Goal: Use online tool/utility: Utilize a website feature to perform a specific function

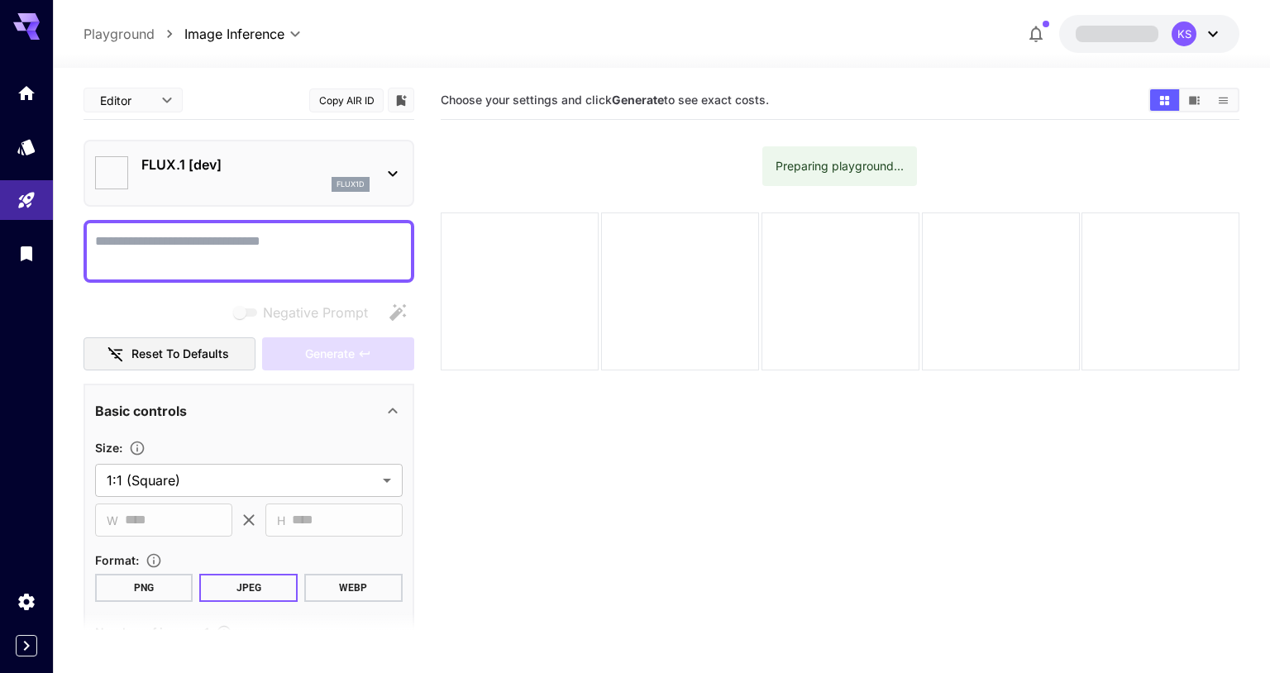
type input "**********"
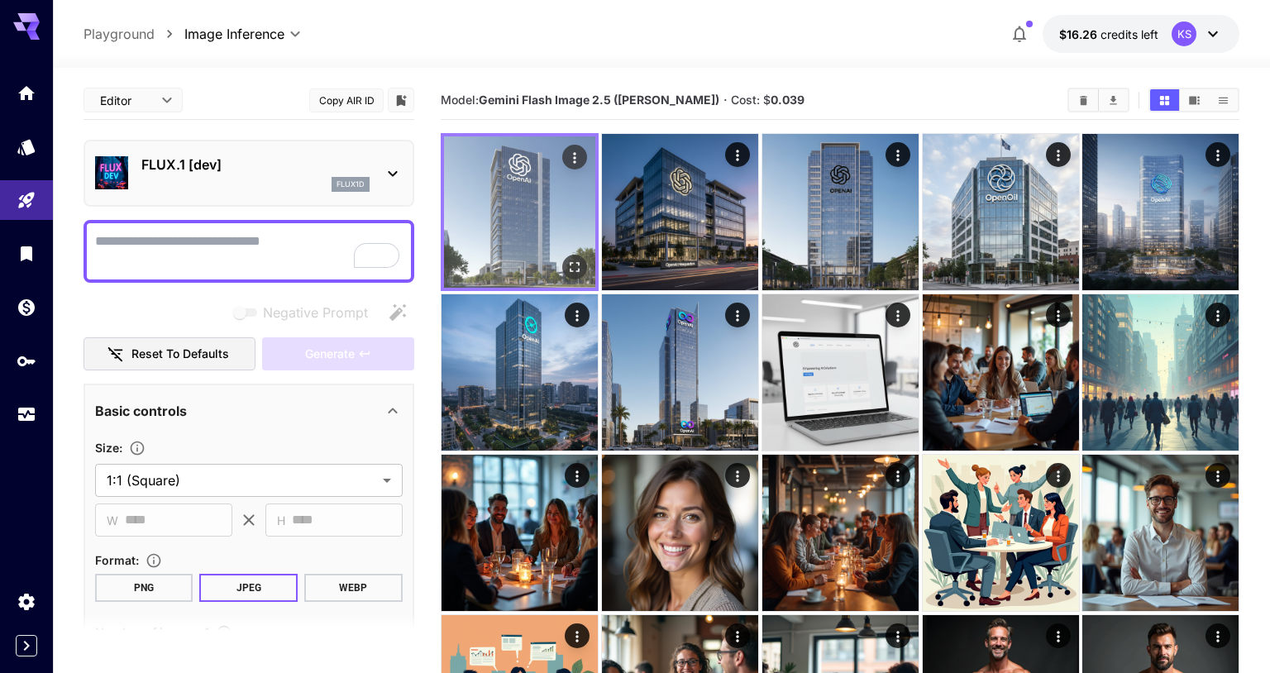
click at [519, 217] on img at bounding box center [519, 211] width 151 height 151
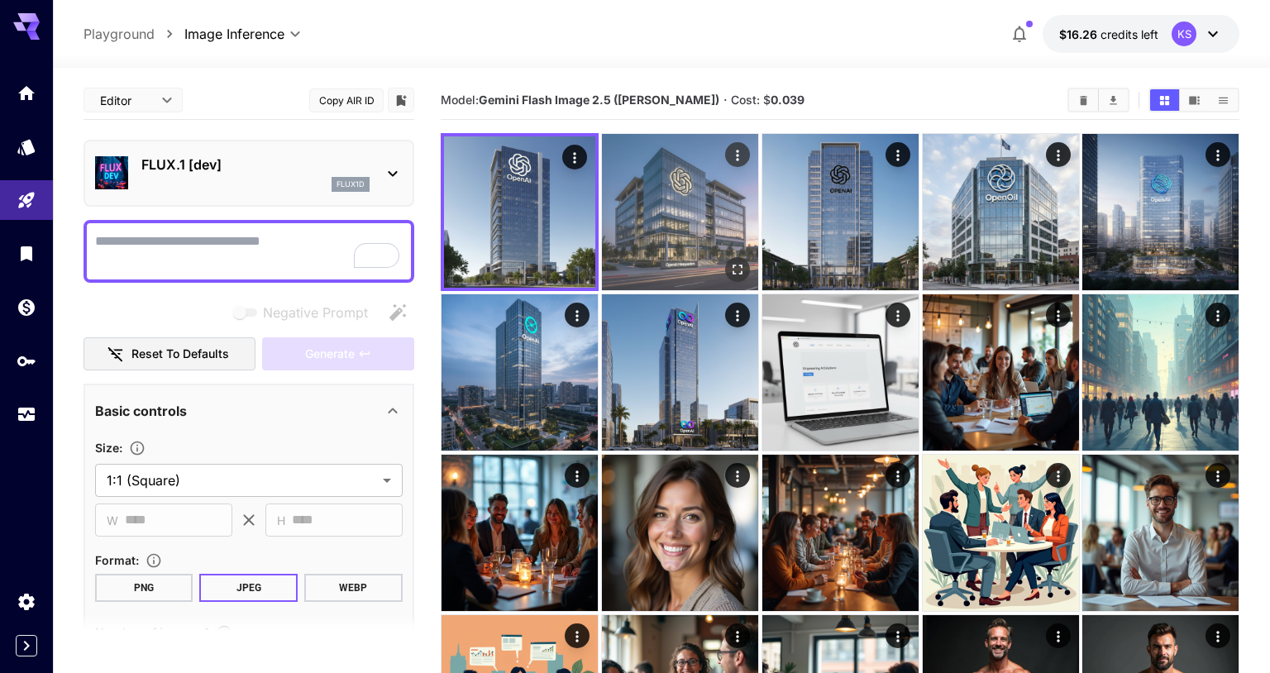
click at [679, 212] on img at bounding box center [680, 212] width 156 height 156
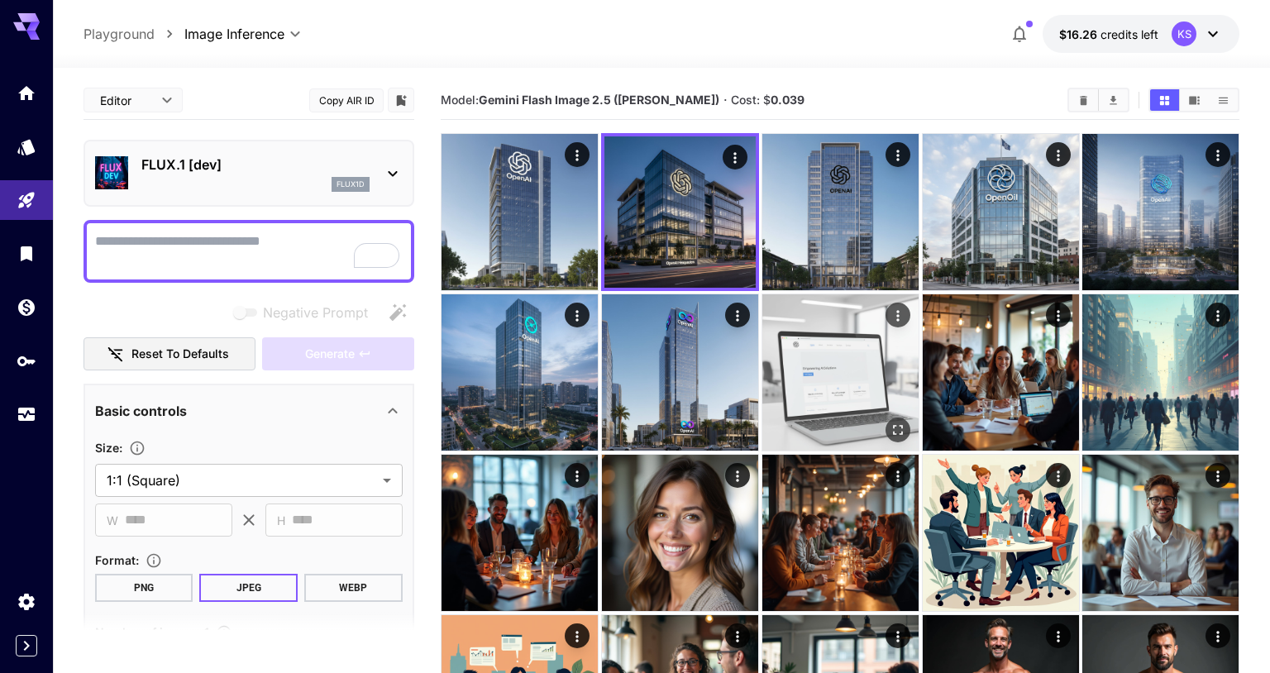
click at [809, 377] on img at bounding box center [840, 372] width 156 height 156
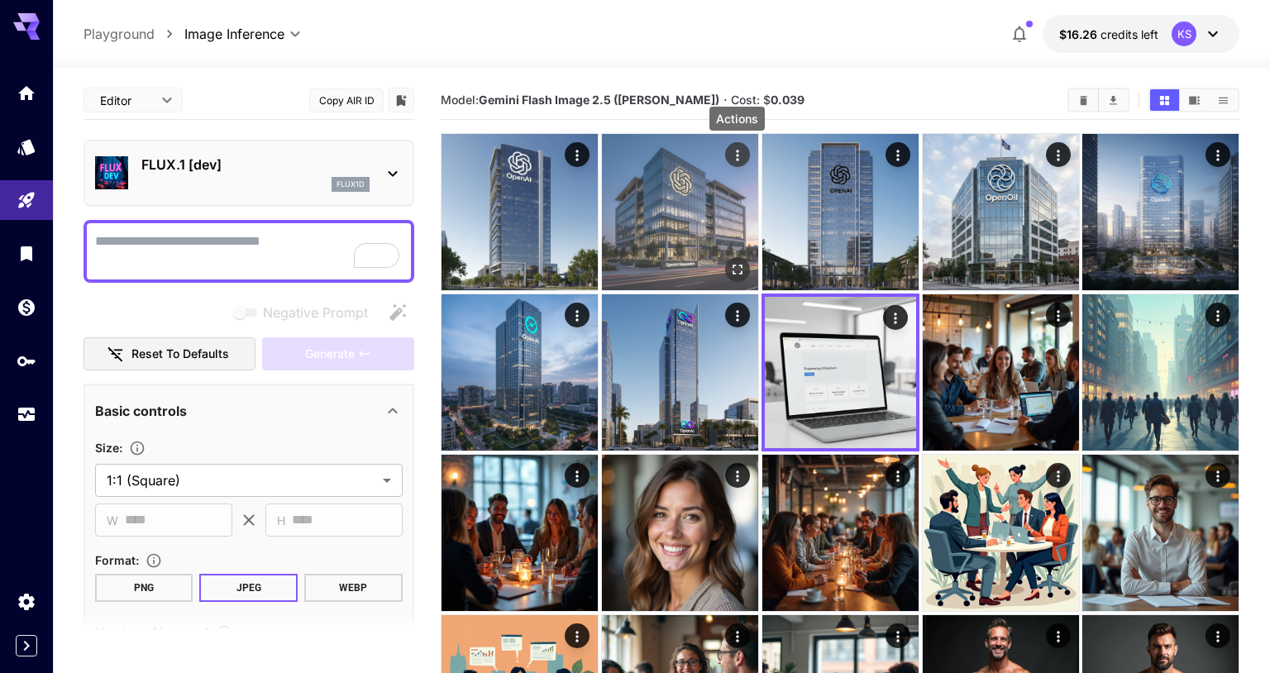
click at [737, 146] on div "Actions" at bounding box center [736, 155] width 17 height 20
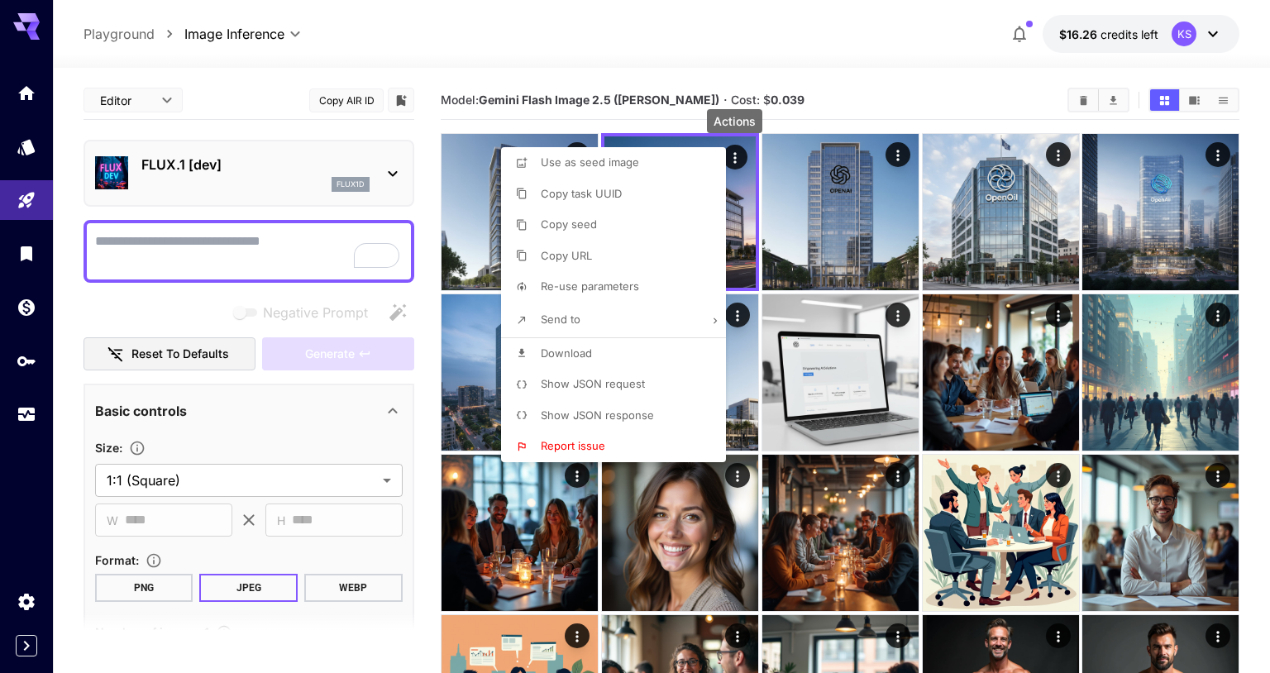
drag, startPoint x: 1213, startPoint y: 58, endPoint x: 1214, endPoint y: 50, distance: 8.3
click at [1213, 57] on div at bounding box center [635, 336] width 1270 height 673
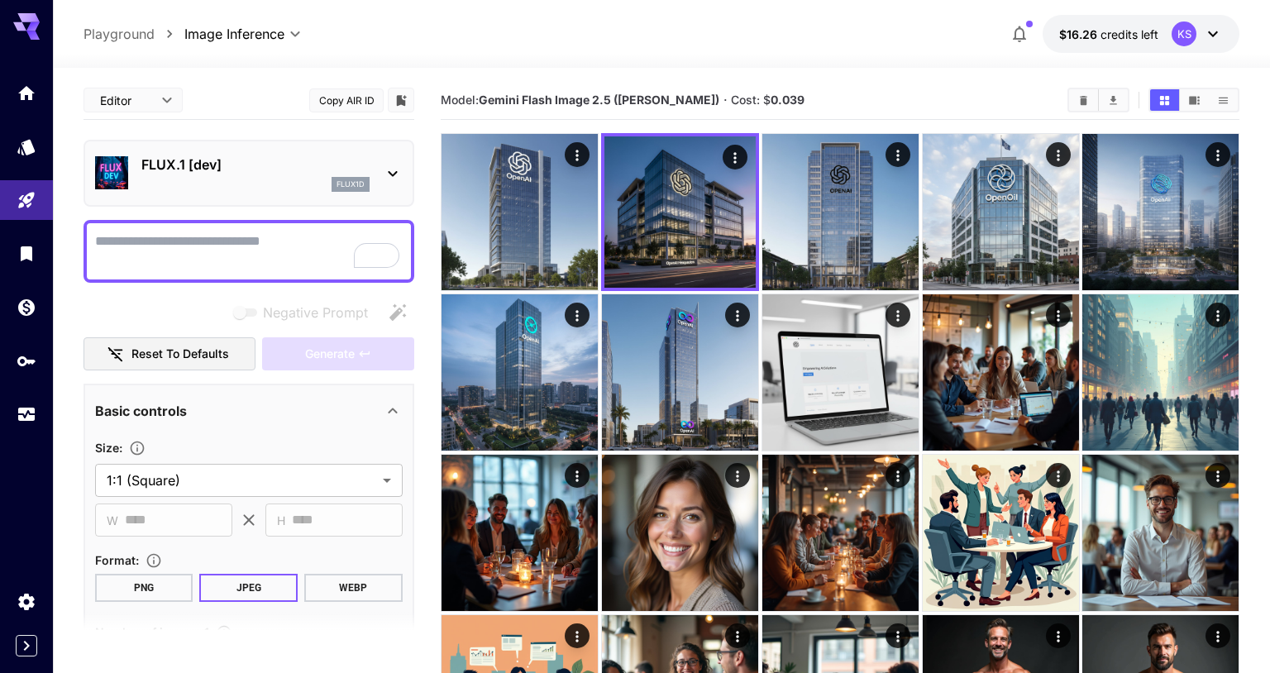
click at [1211, 38] on icon at bounding box center [1213, 34] width 20 height 20
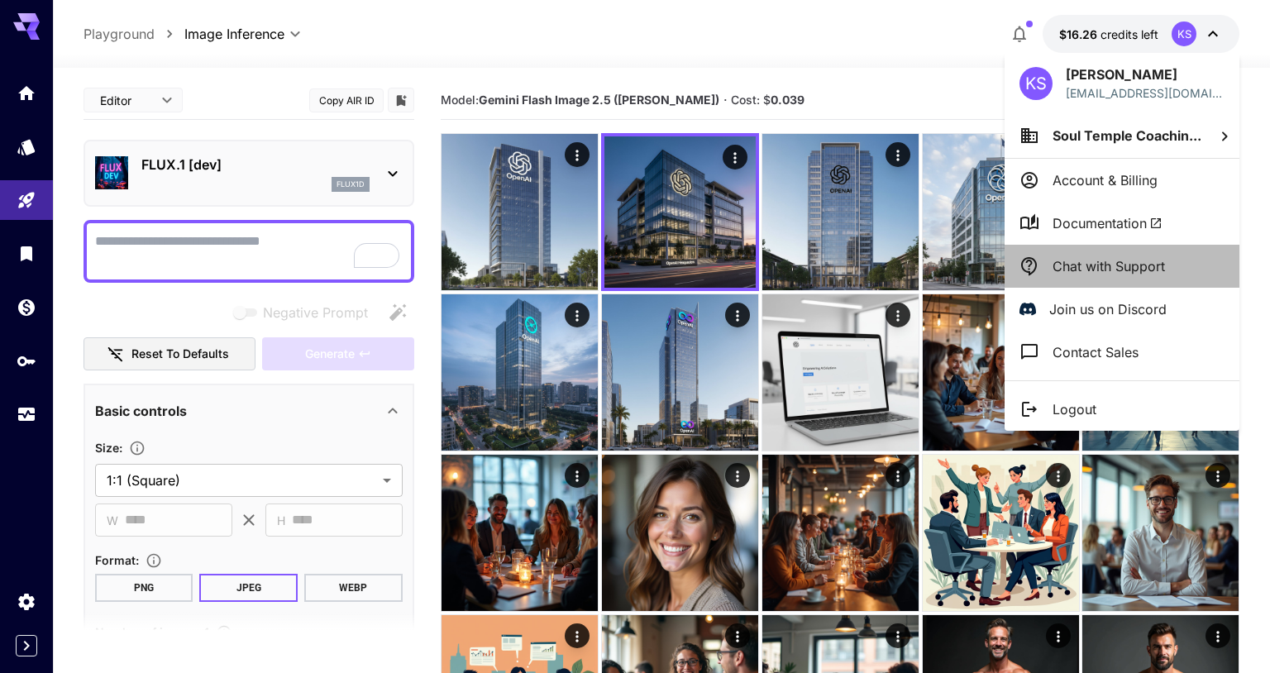
click at [1131, 259] on p "Chat with Support" at bounding box center [1108, 266] width 112 height 20
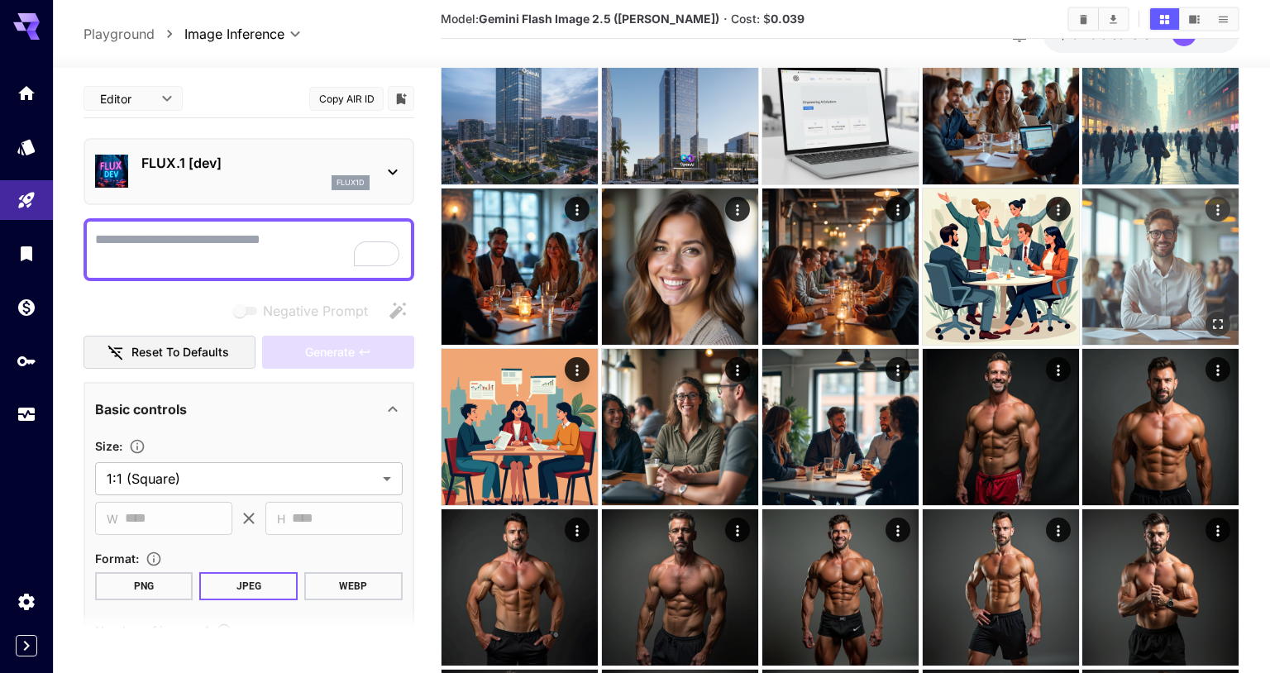
scroll to position [79, 0]
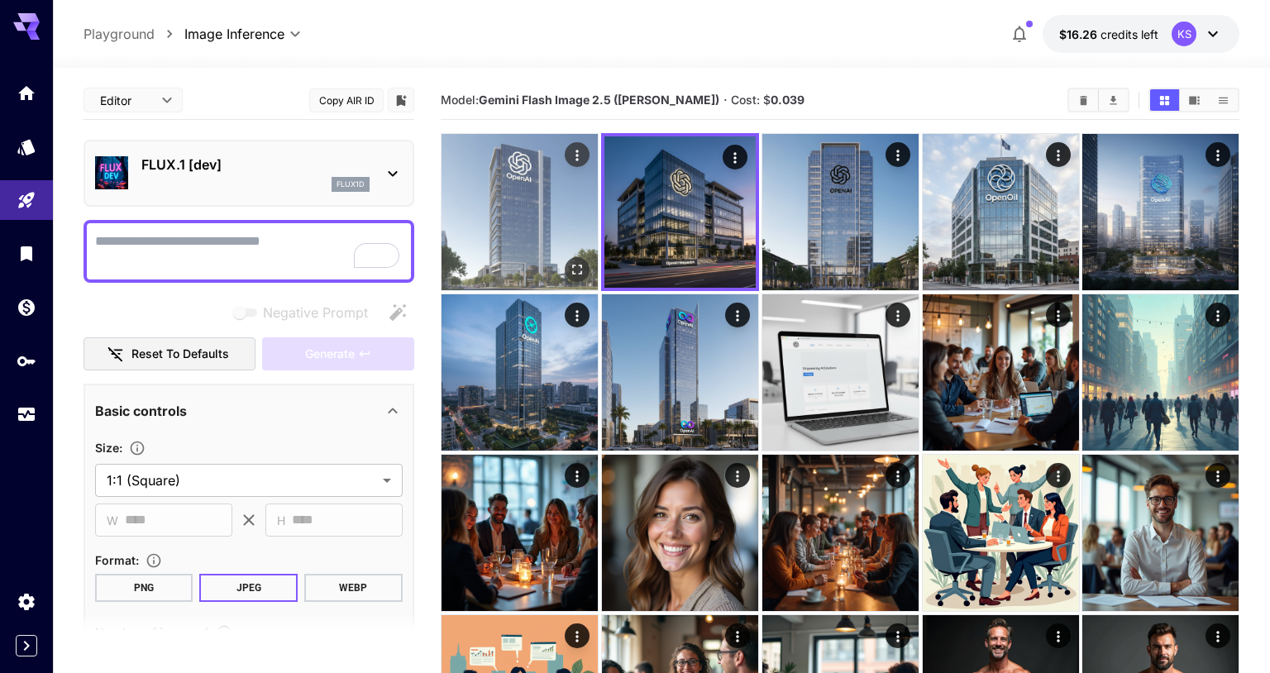
click at [541, 185] on img at bounding box center [520, 212] width 156 height 156
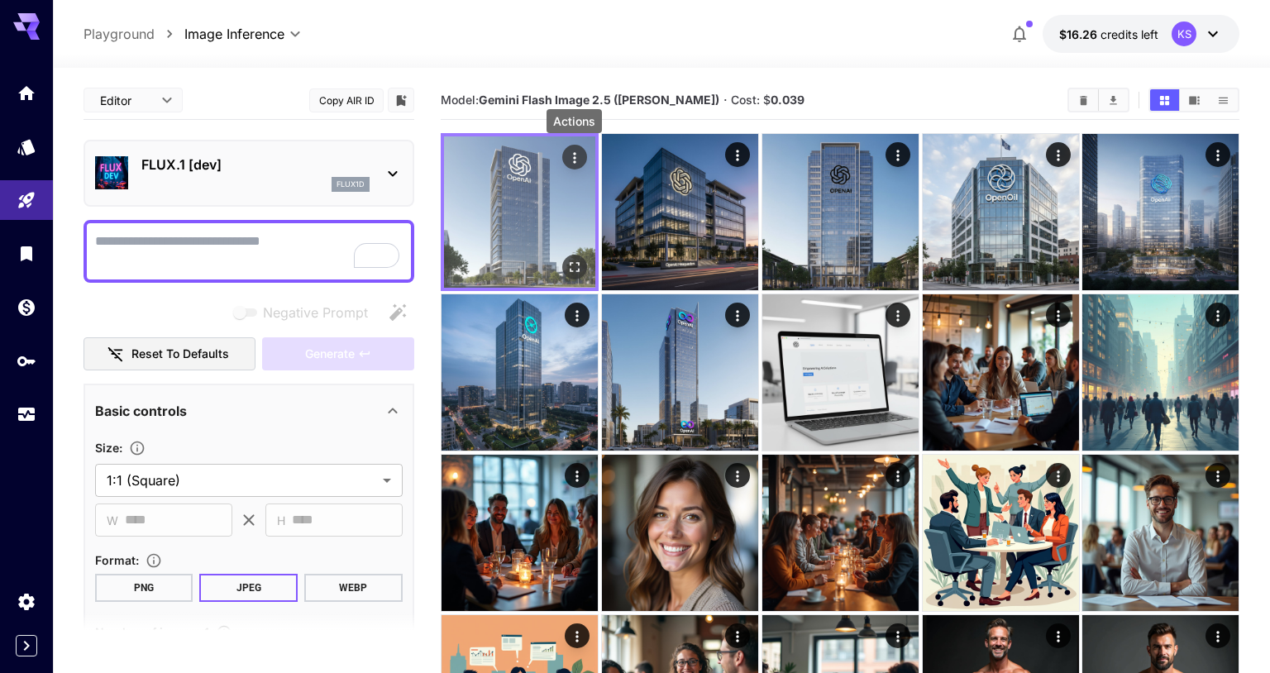
click at [570, 158] on icon "Actions" at bounding box center [574, 158] width 17 height 17
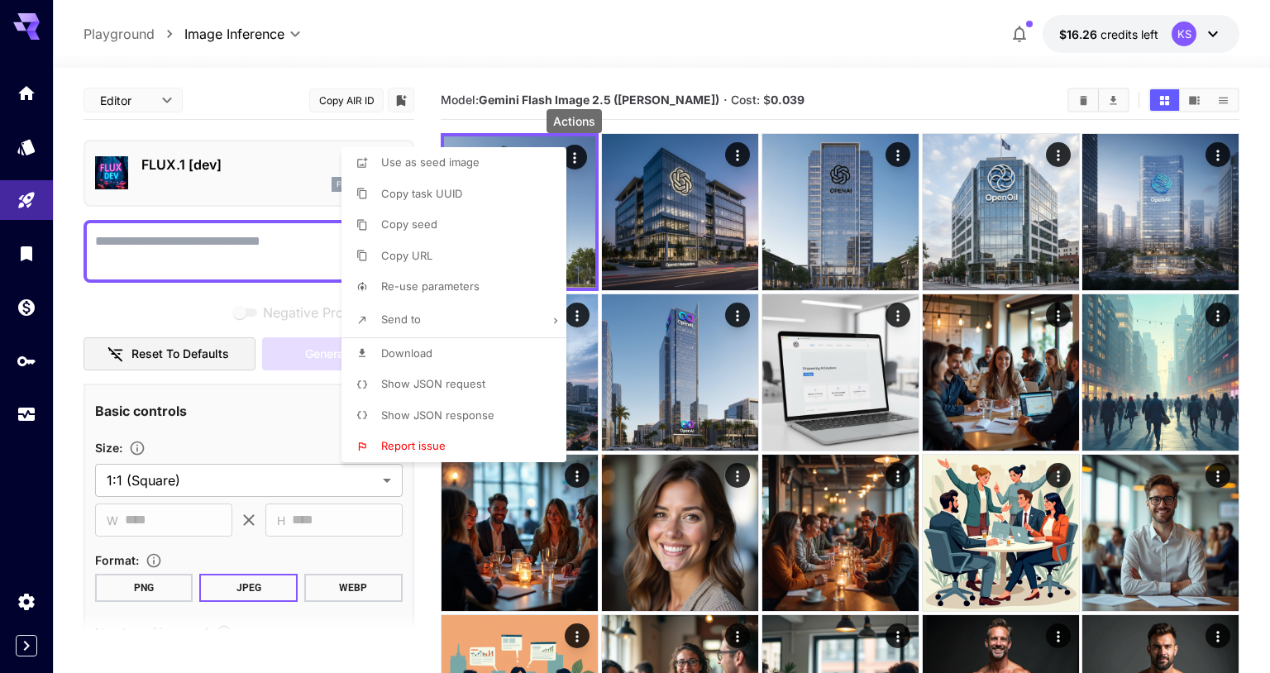
click at [494, 276] on li "Re-use parameters" at bounding box center [458, 286] width 235 height 31
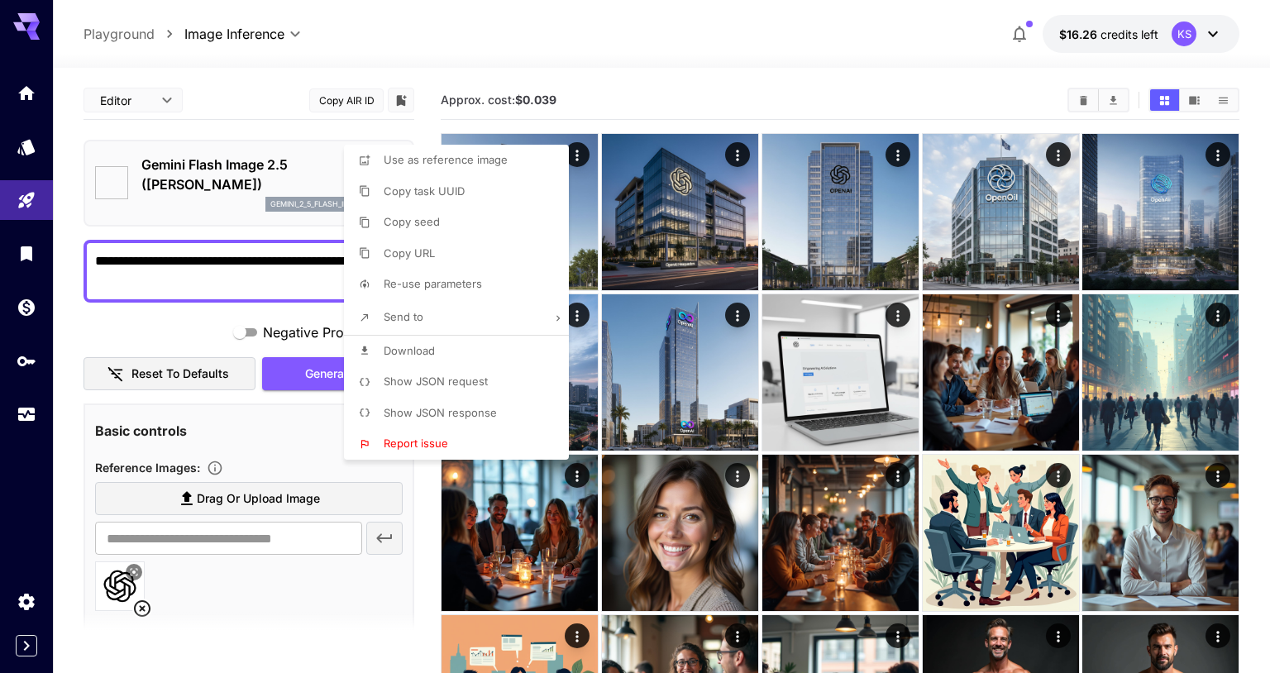
type input "*"
type input "*********"
type input "*"
click at [484, 370] on li "Show JSON request" at bounding box center [461, 381] width 235 height 31
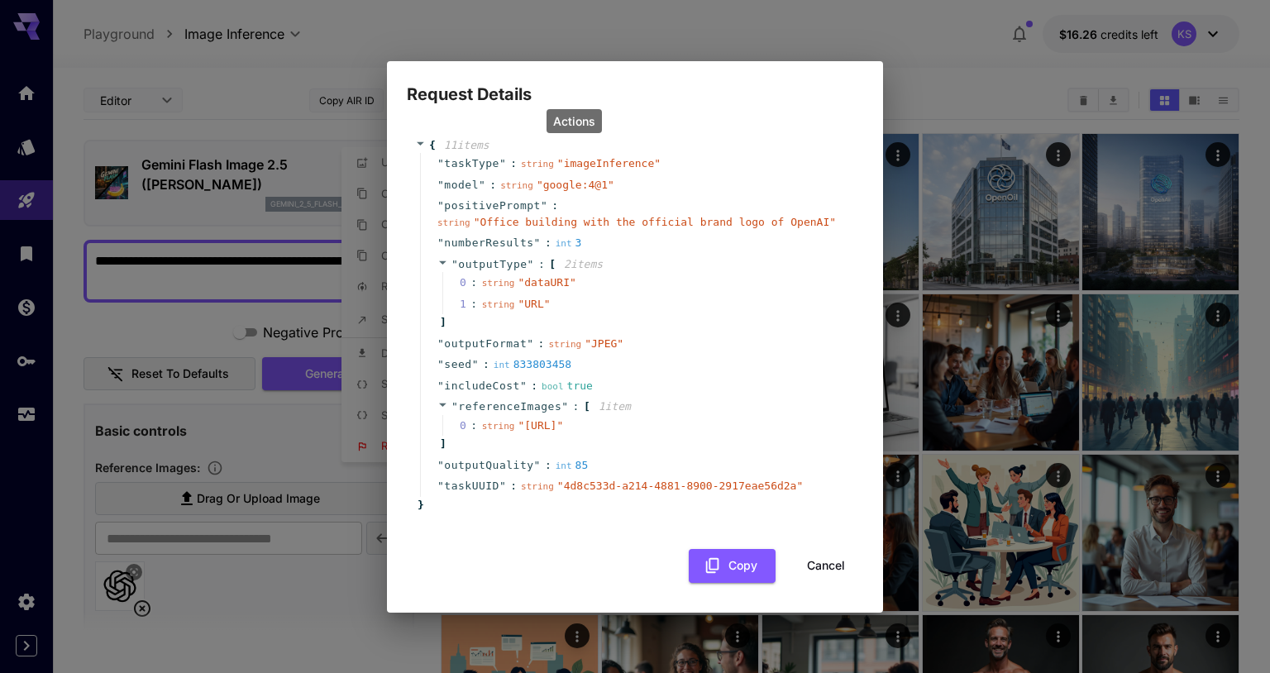
click at [421, 138] on icon at bounding box center [420, 143] width 11 height 11
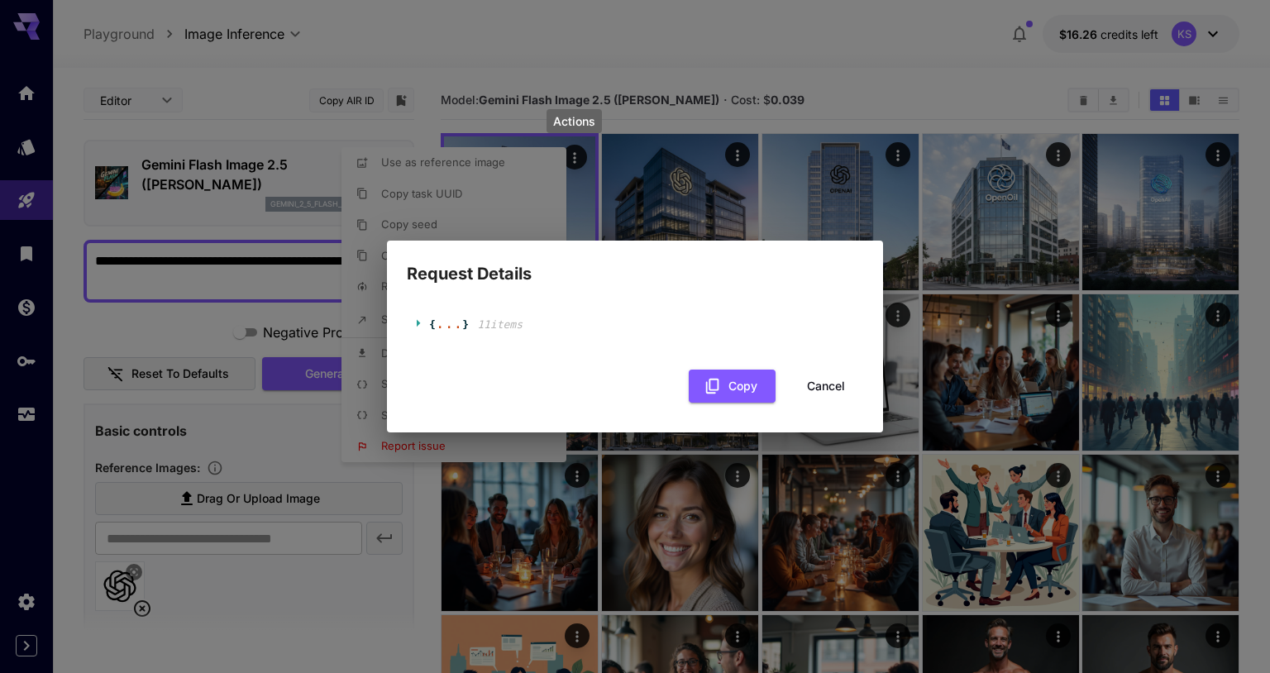
click at [418, 317] on icon at bounding box center [420, 322] width 11 height 11
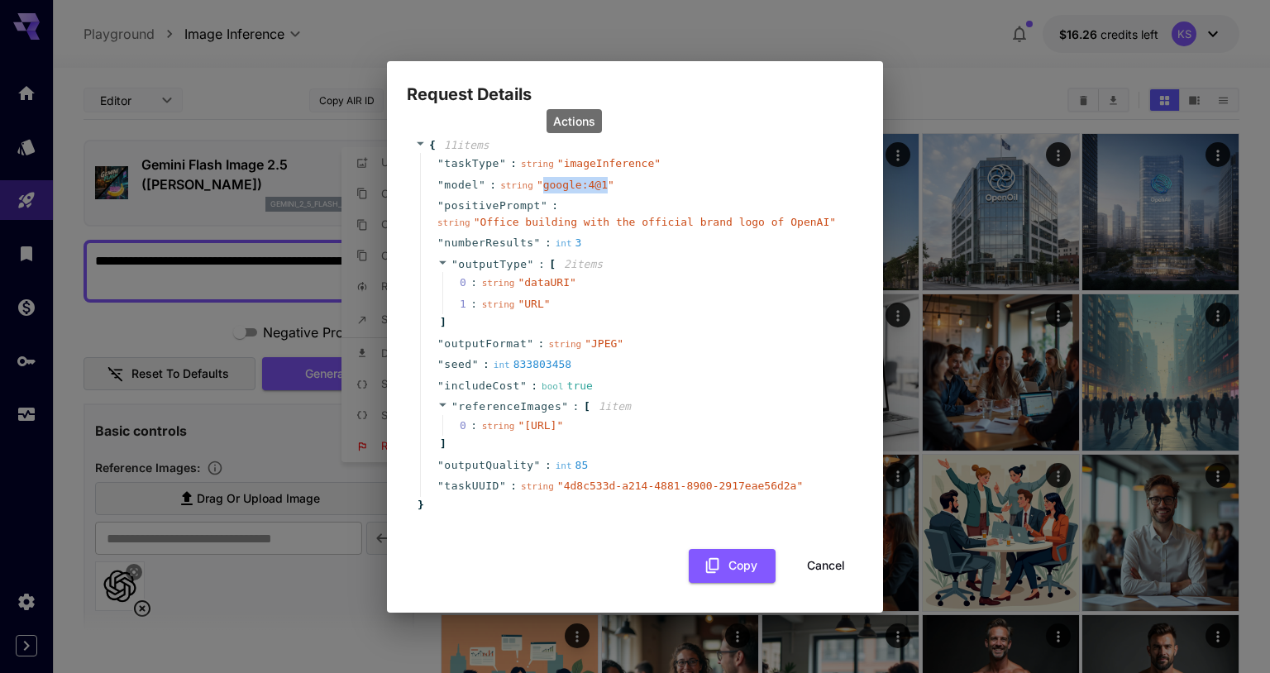
drag, startPoint x: 545, startPoint y: 170, endPoint x: 607, endPoint y: 172, distance: 62.0
click at [607, 179] on span "" google:4@1 "" at bounding box center [576, 185] width 78 height 12
copy span "google:4@1"
